Goal: Entertainment & Leisure: Browse casually

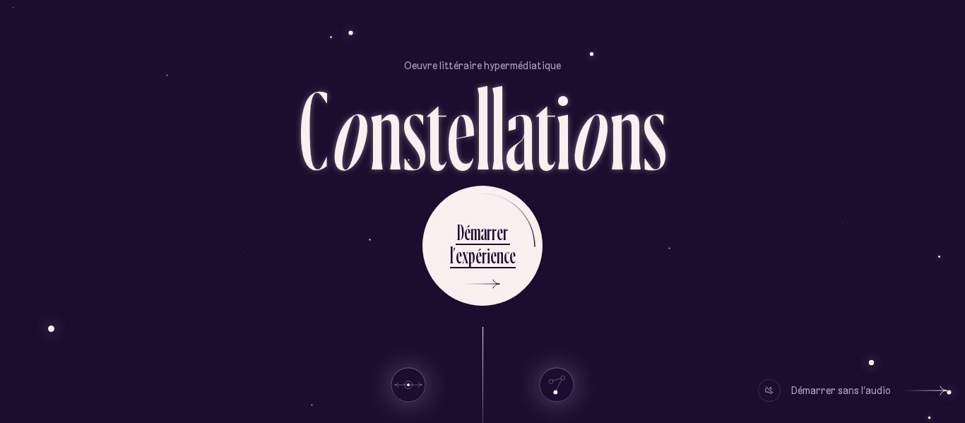
click at [774, 391] on div at bounding box center [769, 390] width 23 height 23
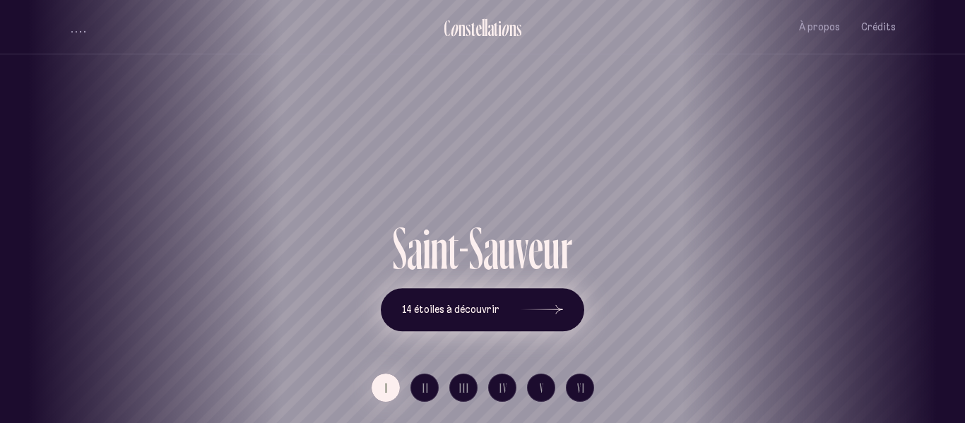
click at [504, 306] on button "14 étoiles à découvrir" at bounding box center [482, 310] width 203 height 44
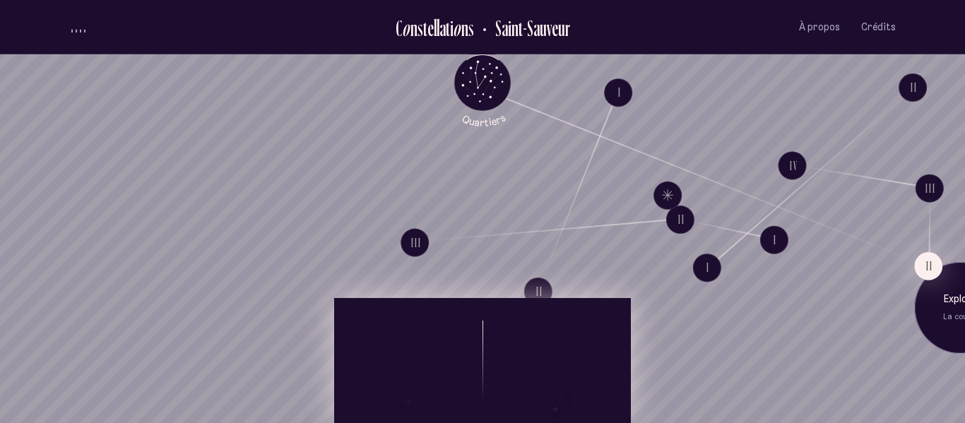
click at [914, 261] on div "Explore La cour II" at bounding box center [960, 307] width 92 height 92
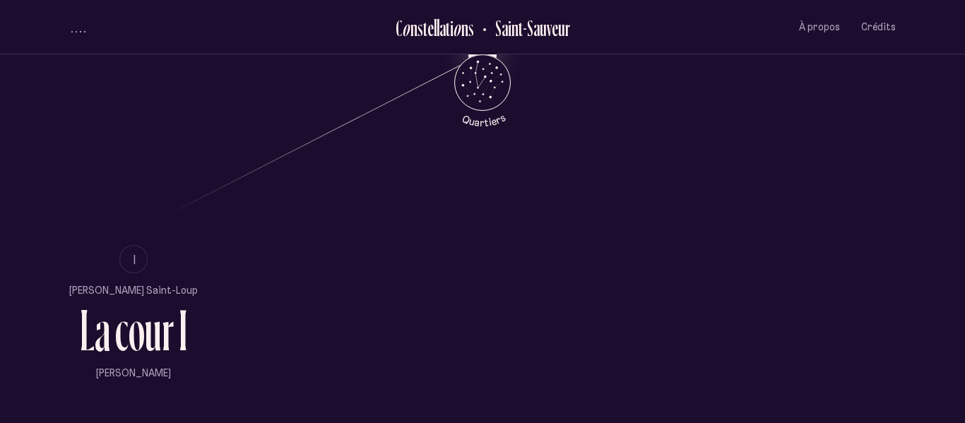
scroll to position [791, 0]
click at [119, 270] on button "I" at bounding box center [133, 260] width 28 height 28
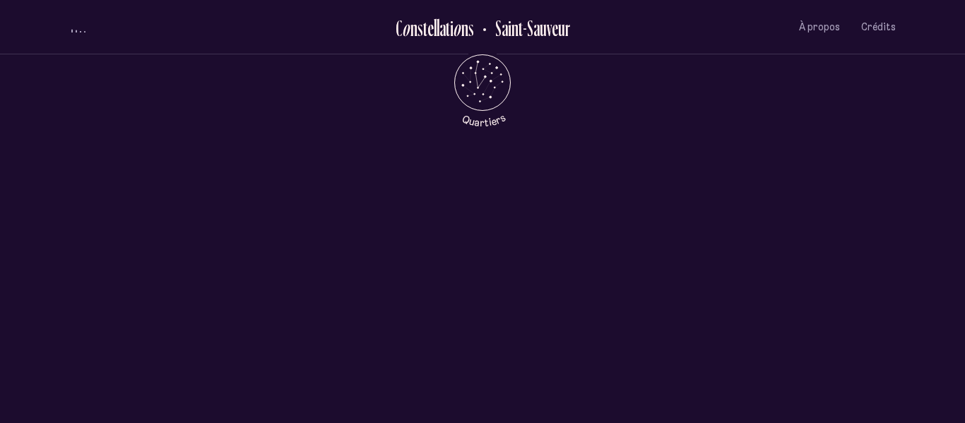
scroll to position [0, 0]
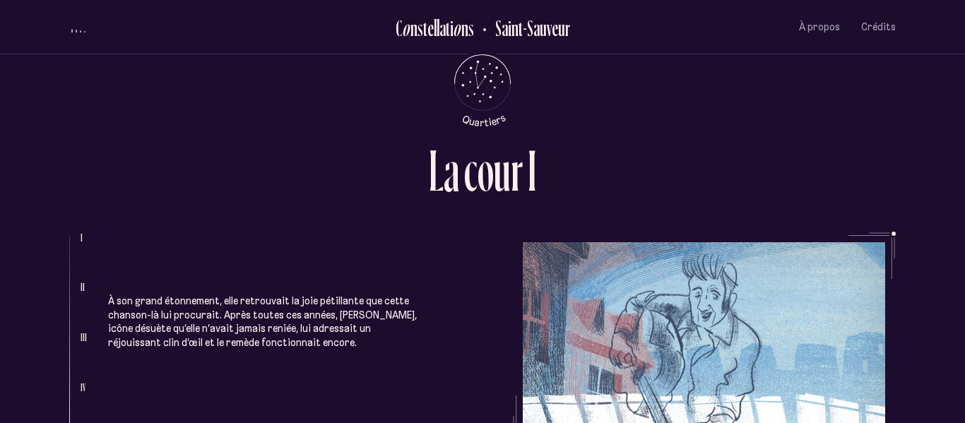
scroll to position [1538, 0]
click at [117, 295] on p "À son grand étonnement, elle retrouvait la joie pétillante que cette chanson-là…" at bounding box center [266, 322] width 316 height 55
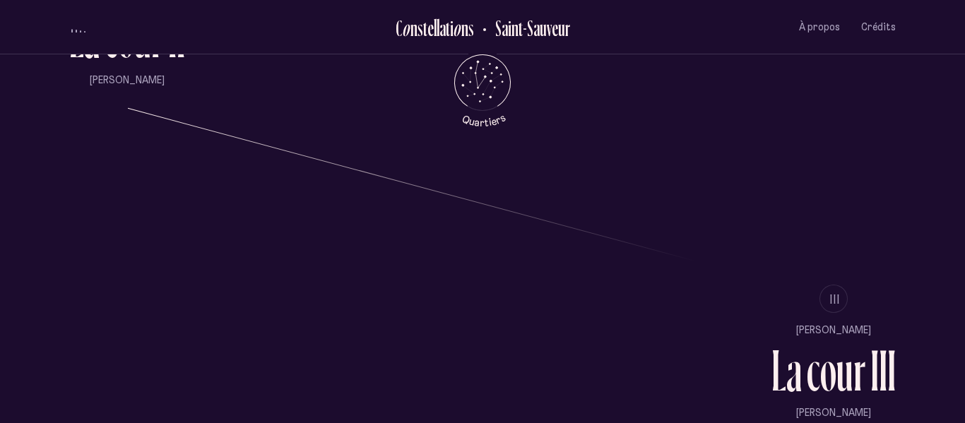
scroll to position [1114, 0]
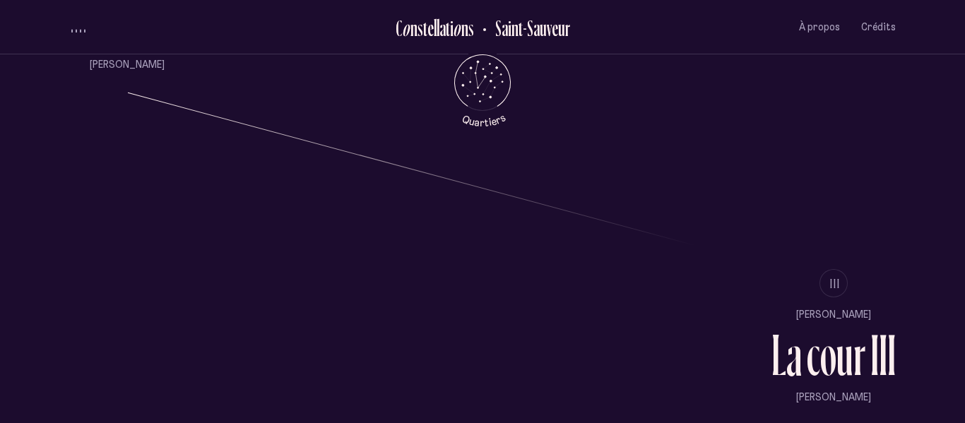
click at [825, 283] on li "III" at bounding box center [833, 283] width 124 height 28
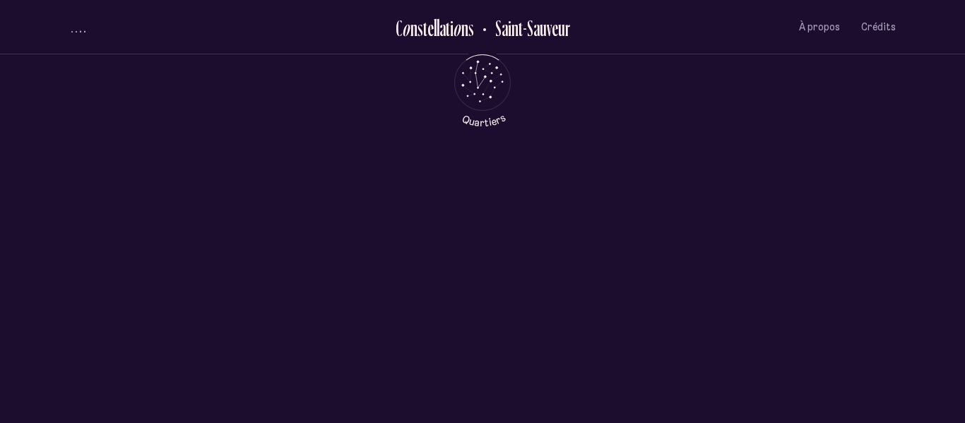
scroll to position [0, 0]
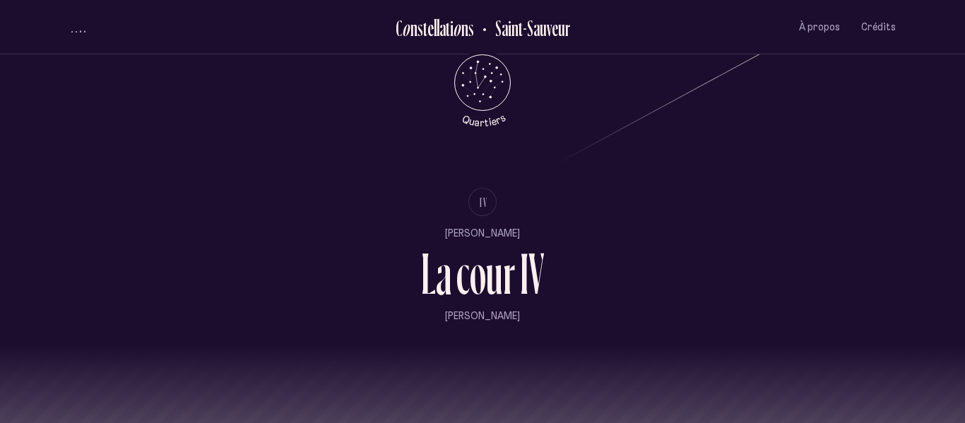
scroll to position [1513, 0]
click at [482, 218] on button "IV" at bounding box center [482, 204] width 28 height 28
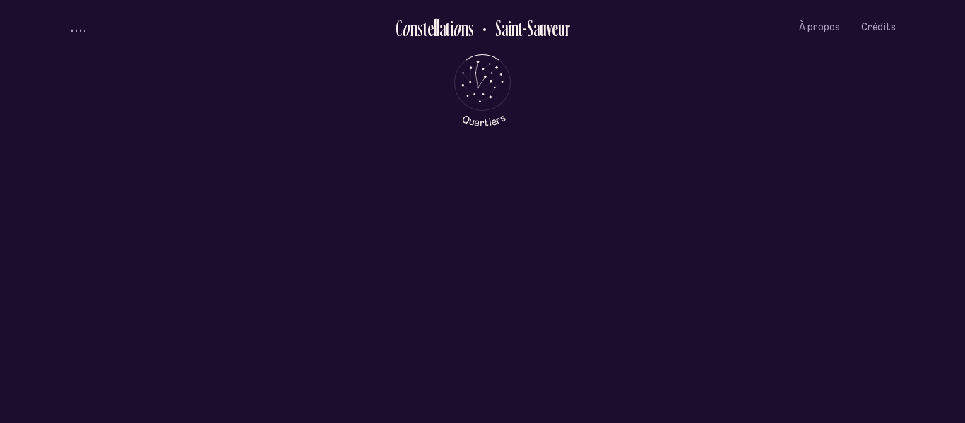
scroll to position [0, 0]
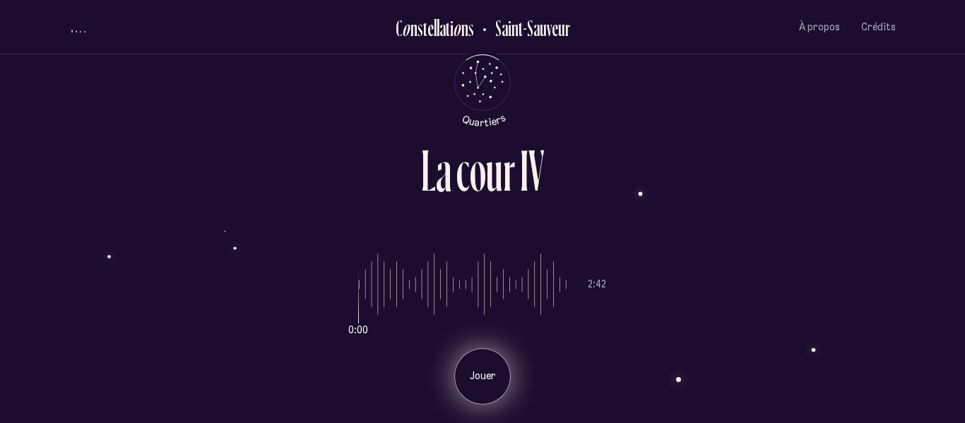
click at [465, 375] on p "Jouer" at bounding box center [482, 376] width 35 height 14
click at [488, 386] on div "Pause" at bounding box center [482, 376] width 57 height 57
click at [488, 386] on div "Jouer" at bounding box center [482, 376] width 57 height 57
click at [488, 386] on div "Pause" at bounding box center [482, 376] width 57 height 57
click at [488, 386] on div "Jouer" at bounding box center [482, 376] width 57 height 57
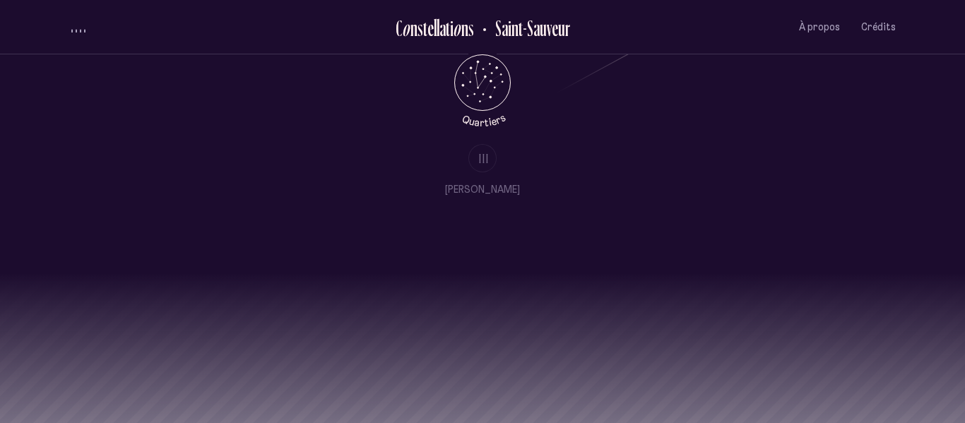
scroll to position [1647, 0]
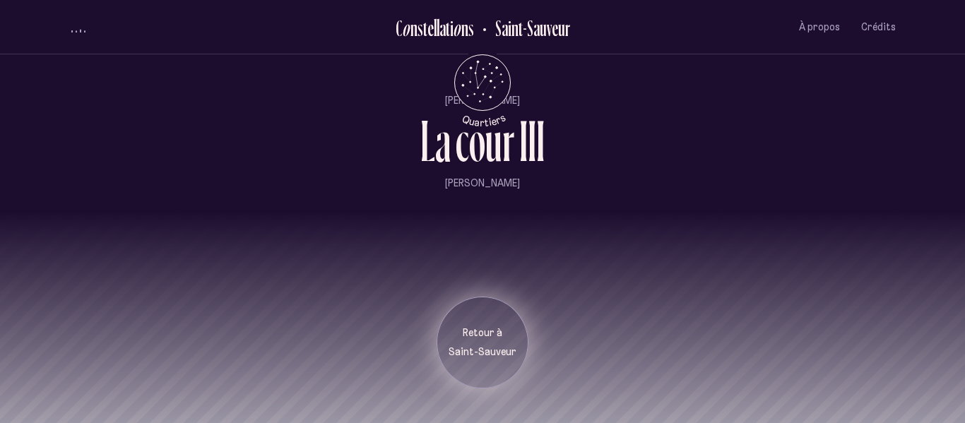
click at [465, 352] on p "Saint-Sauveur" at bounding box center [482, 352] width 71 height 14
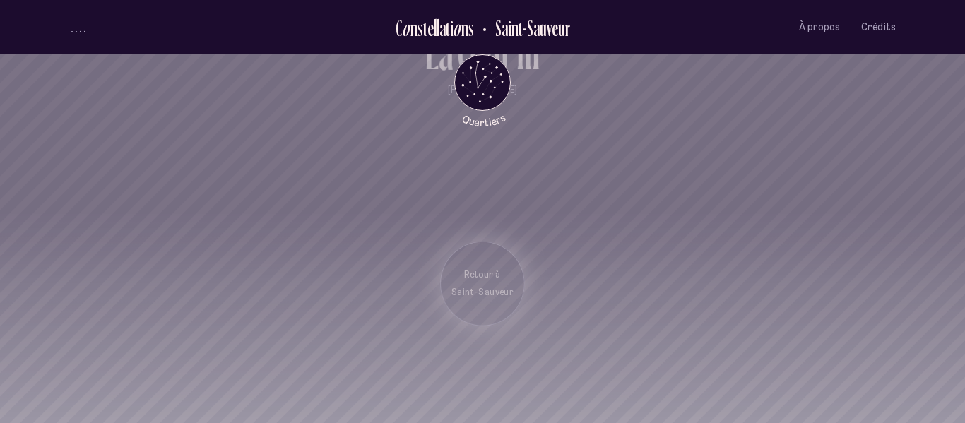
click at [465, 352] on section "Retour à [GEOGRAPHIC_DATA]" at bounding box center [482, 318] width 965 height 212
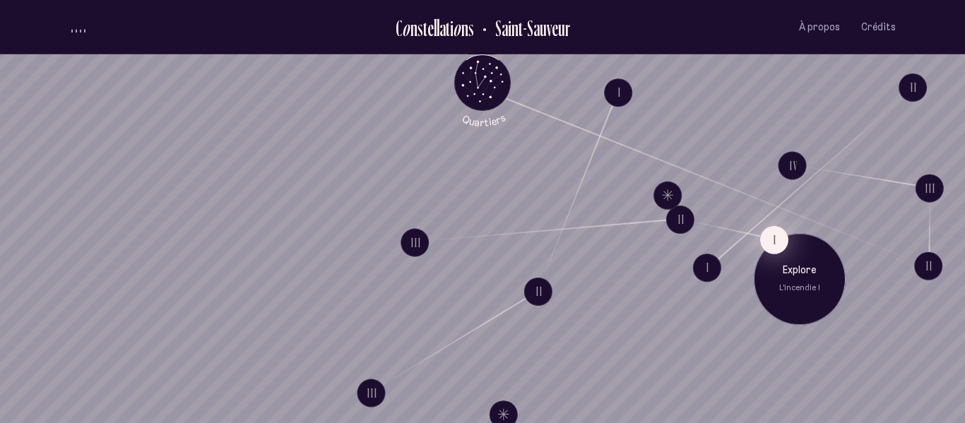
click at [773, 230] on button "I" at bounding box center [774, 239] width 28 height 28
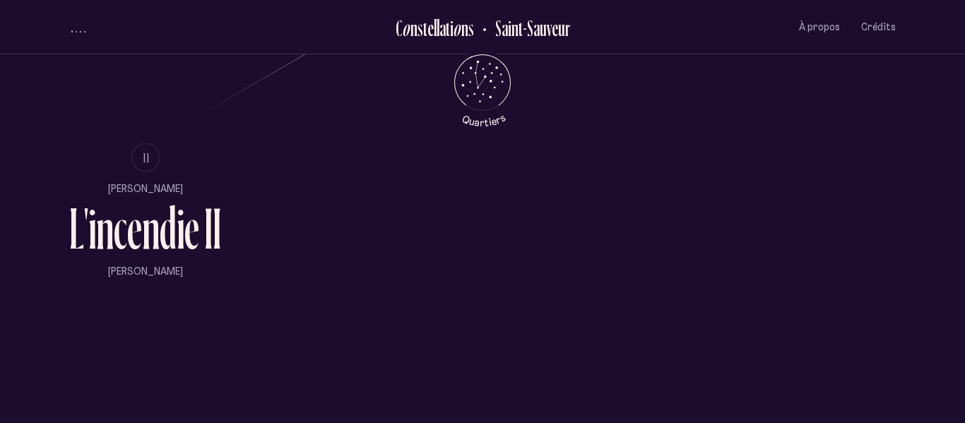
scroll to position [897, 0]
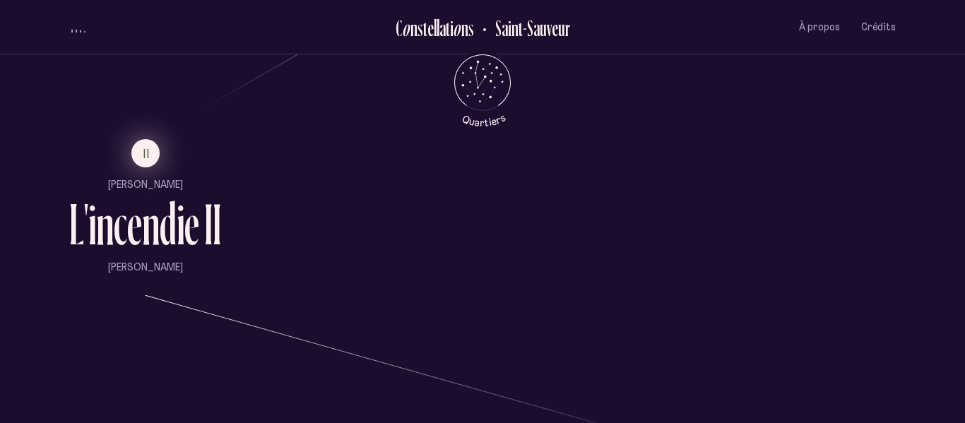
click at [149, 158] on span "II" at bounding box center [146, 154] width 7 height 12
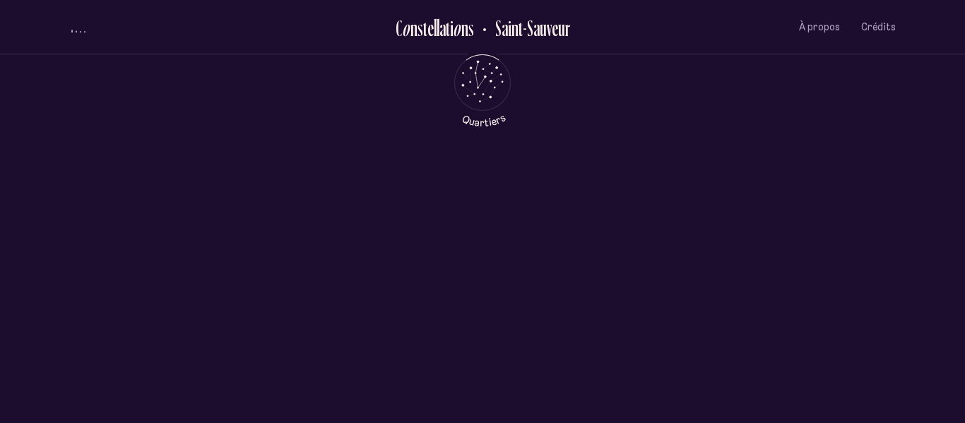
scroll to position [0, 0]
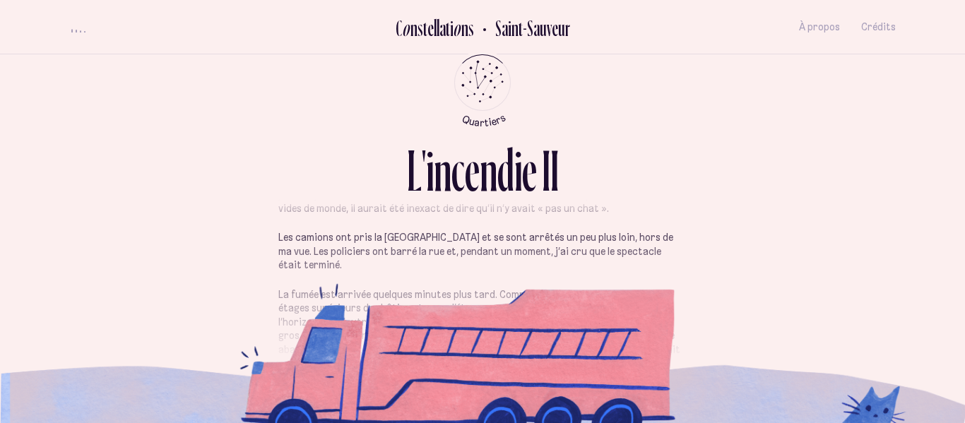
scroll to position [88, 0]
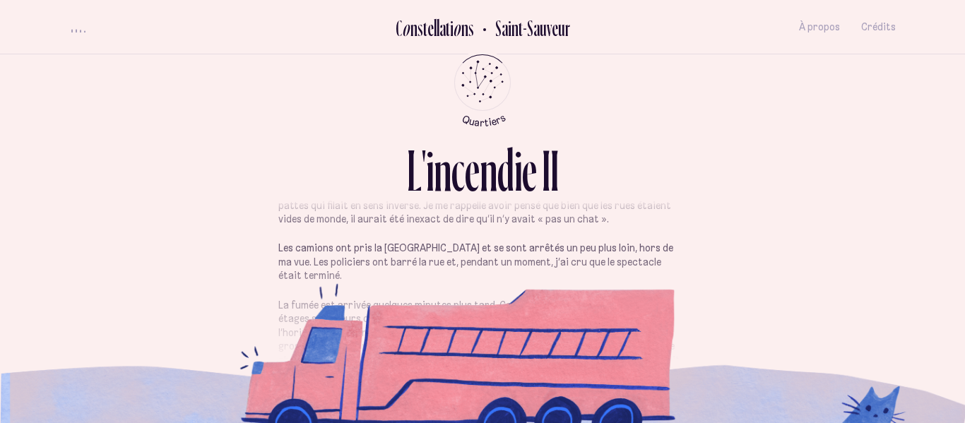
click at [735, 265] on div "Je venais tout juste de m’asseoir au bord de la fenêtre, au [GEOGRAPHIC_DATA], …" at bounding box center [482, 295] width 827 height 213
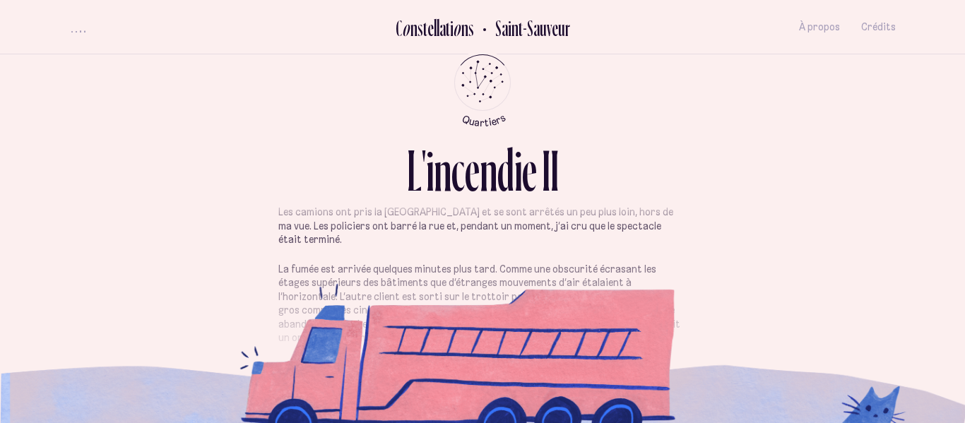
scroll to position [126, 0]
click at [711, 275] on div "Je venais tout juste de m’asseoir au bord de la fenêtre, au [GEOGRAPHIC_DATA], …" at bounding box center [482, 295] width 827 height 213
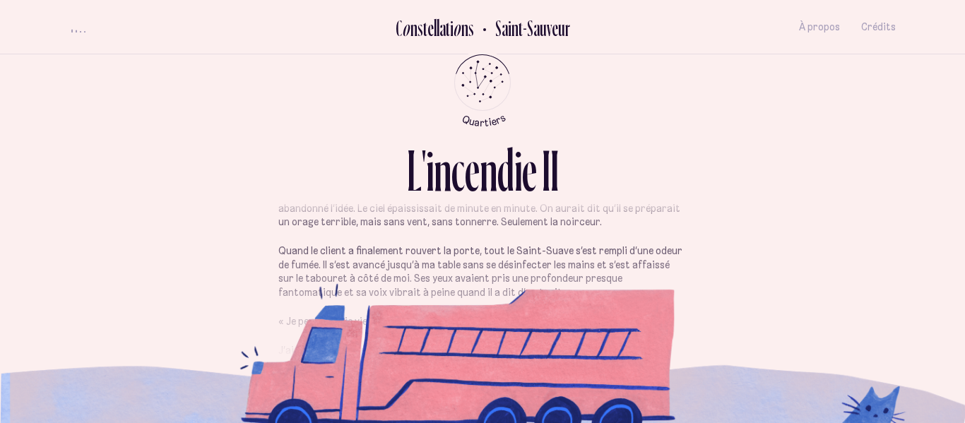
scroll to position [241, 0]
click at [694, 281] on div "Je venais tout juste de m’asseoir au bord de la fenêtre, au [GEOGRAPHIC_DATA], …" at bounding box center [482, 295] width 827 height 213
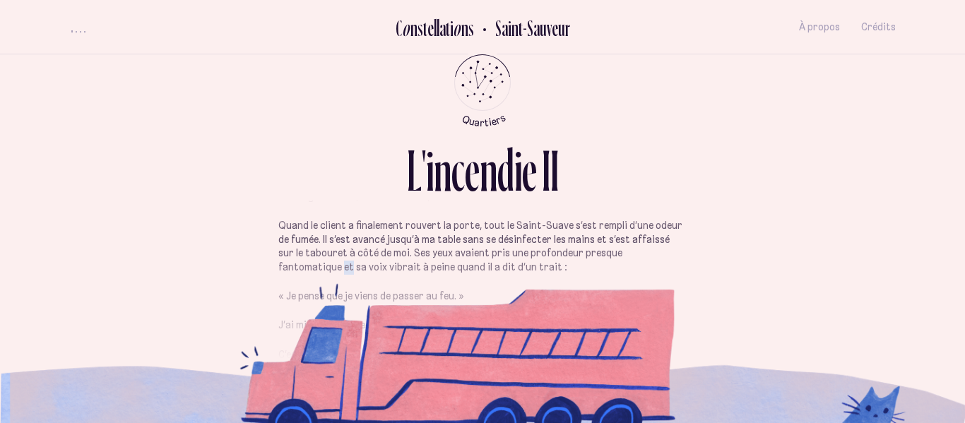
scroll to position [273, 0]
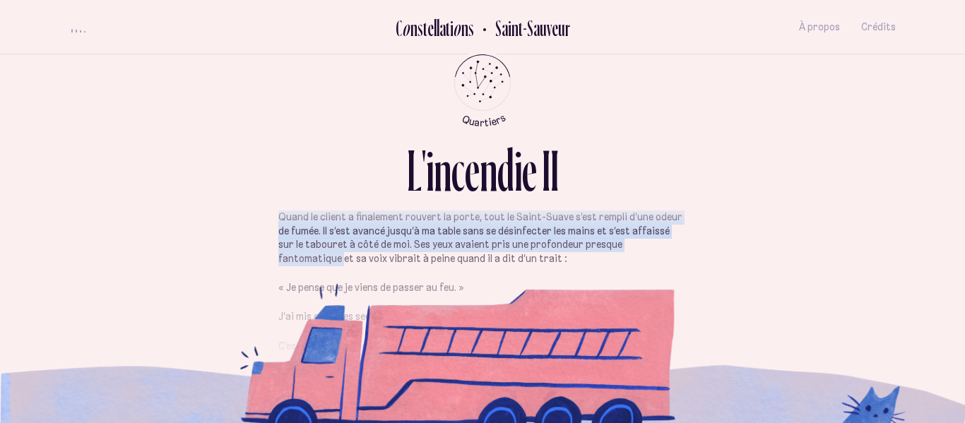
click at [740, 227] on div "L ' i n c e n d i e I I" at bounding box center [482, 186] width 827 height 90
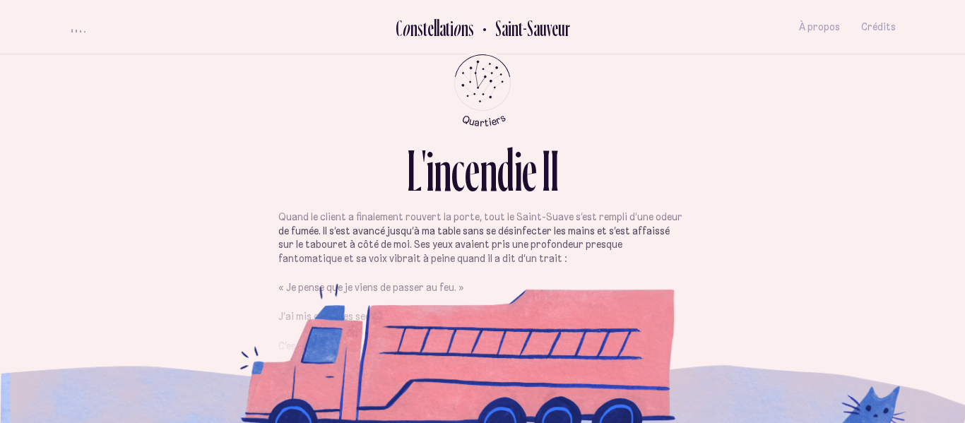
click at [735, 230] on div "L ' i n c e n d i e I I" at bounding box center [482, 186] width 827 height 90
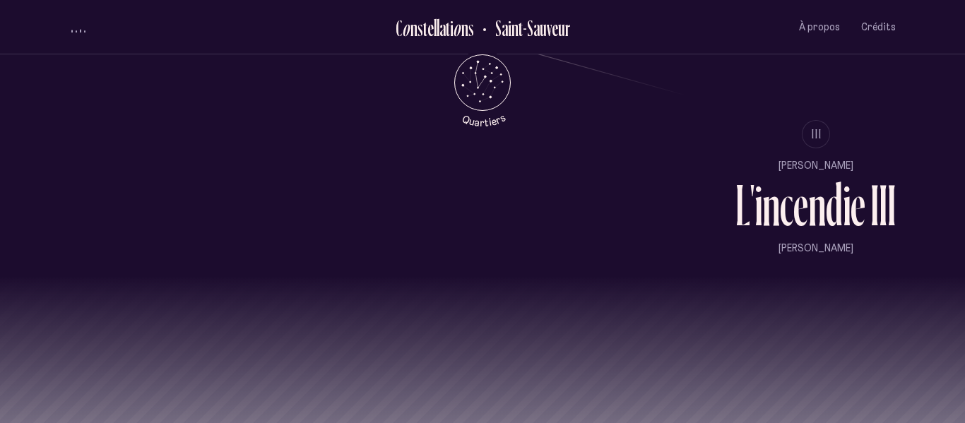
scroll to position [1253, 0]
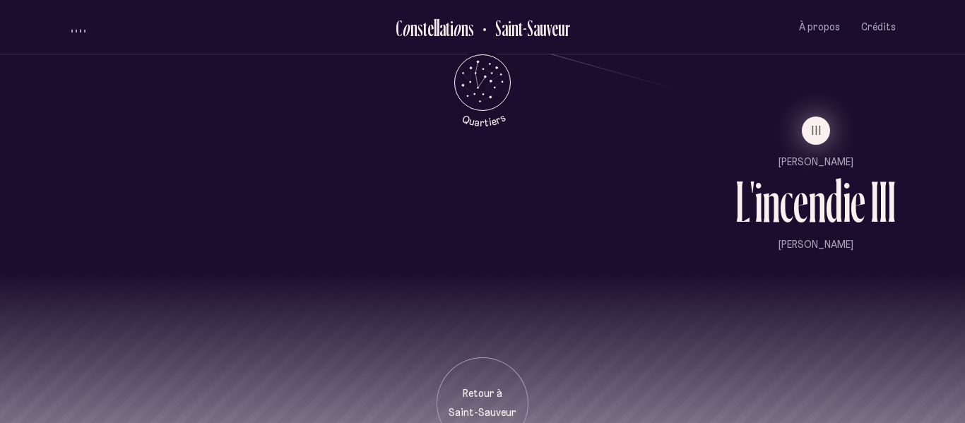
click at [815, 143] on button "III" at bounding box center [816, 131] width 28 height 28
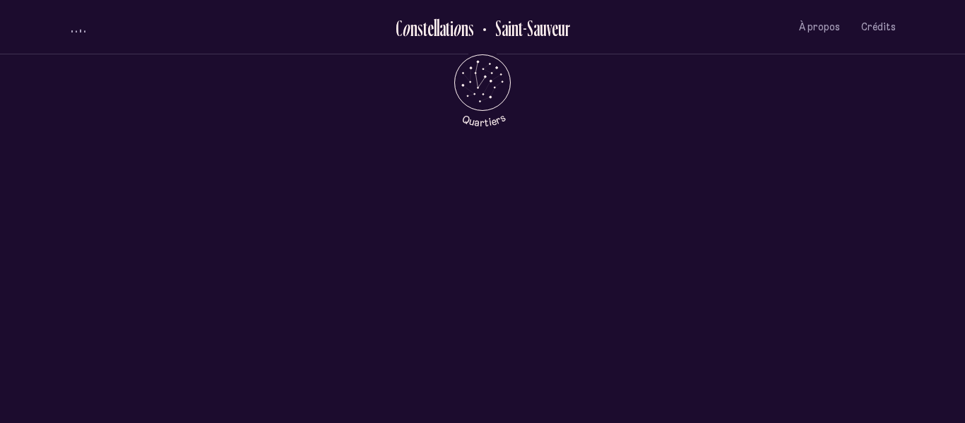
scroll to position [0, 0]
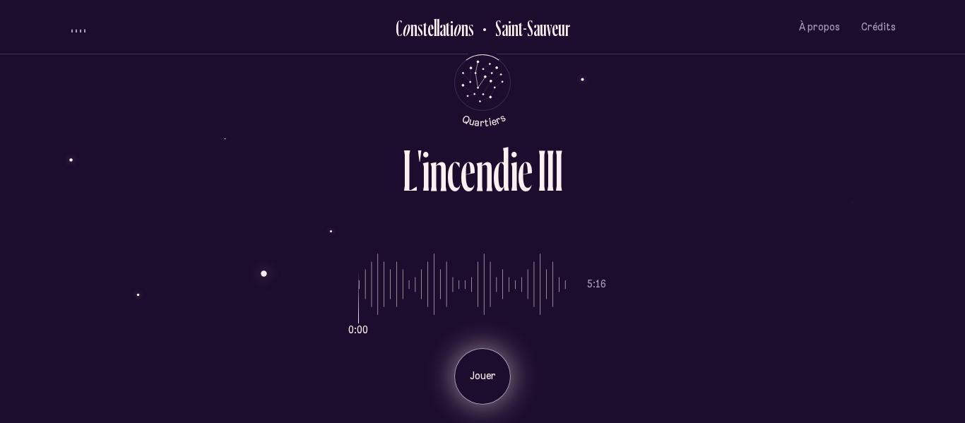
click at [485, 387] on div "Jouer" at bounding box center [482, 376] width 57 height 57
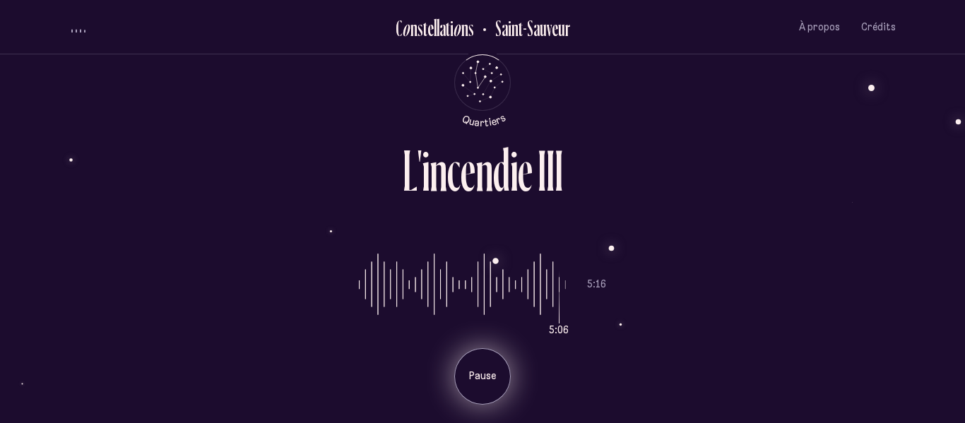
click at [478, 377] on p "Pause" at bounding box center [482, 376] width 35 height 14
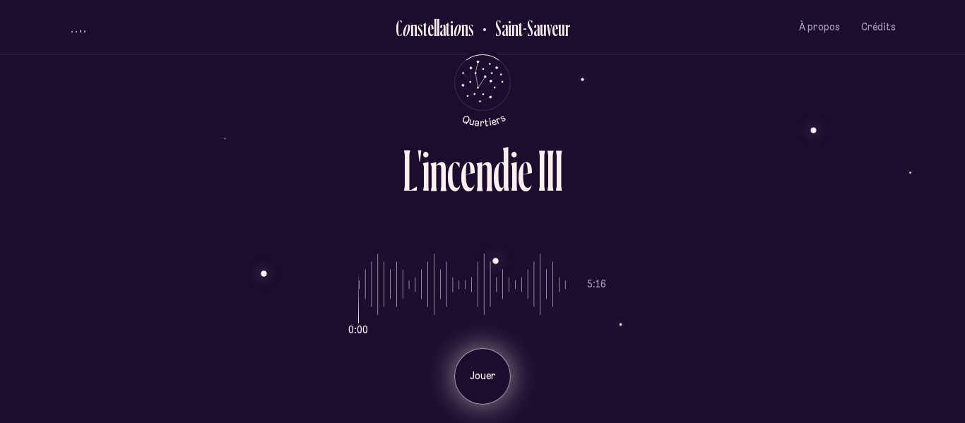
type input "*"
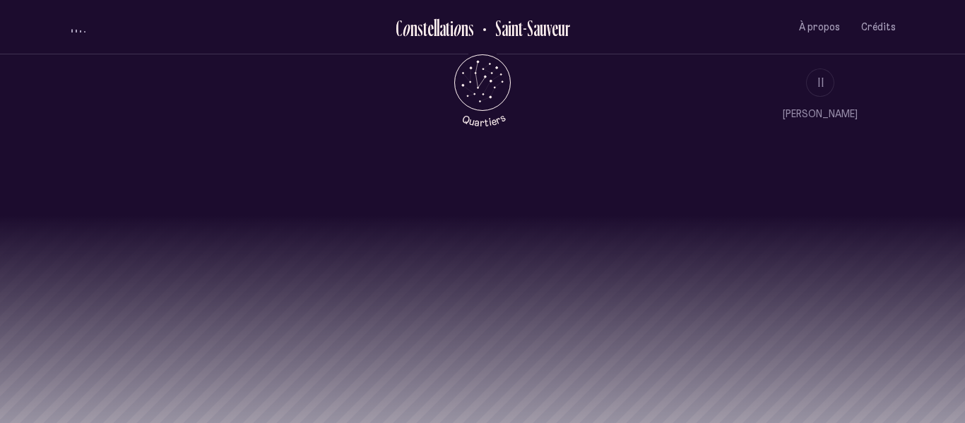
scroll to position [1315, 0]
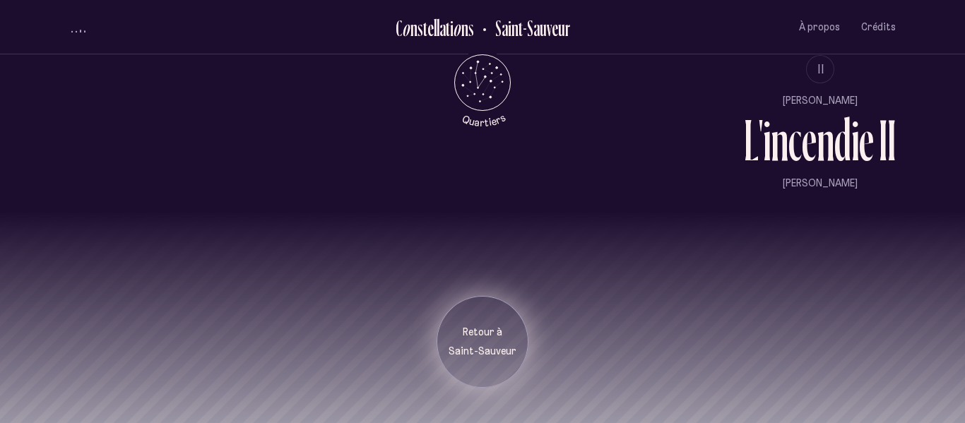
click at [504, 348] on p "Saint-Sauveur" at bounding box center [482, 352] width 71 height 14
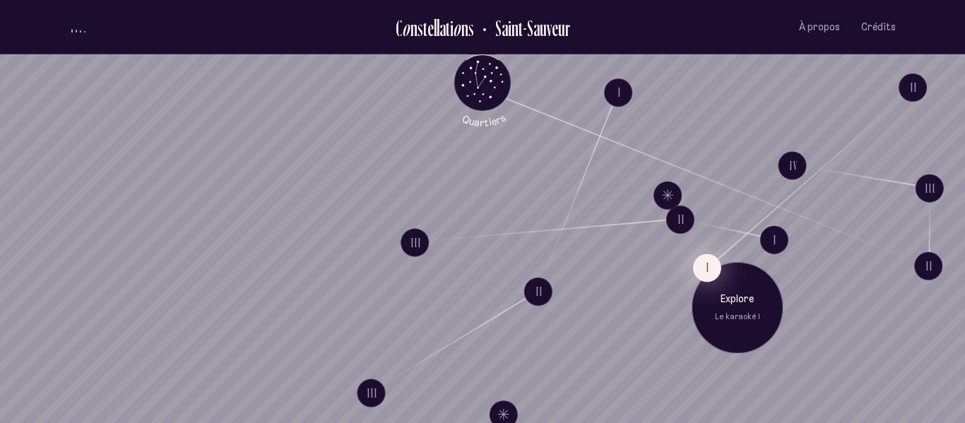
click at [696, 258] on button "I" at bounding box center [707, 268] width 28 height 28
